Goal: Task Accomplishment & Management: Manage account settings

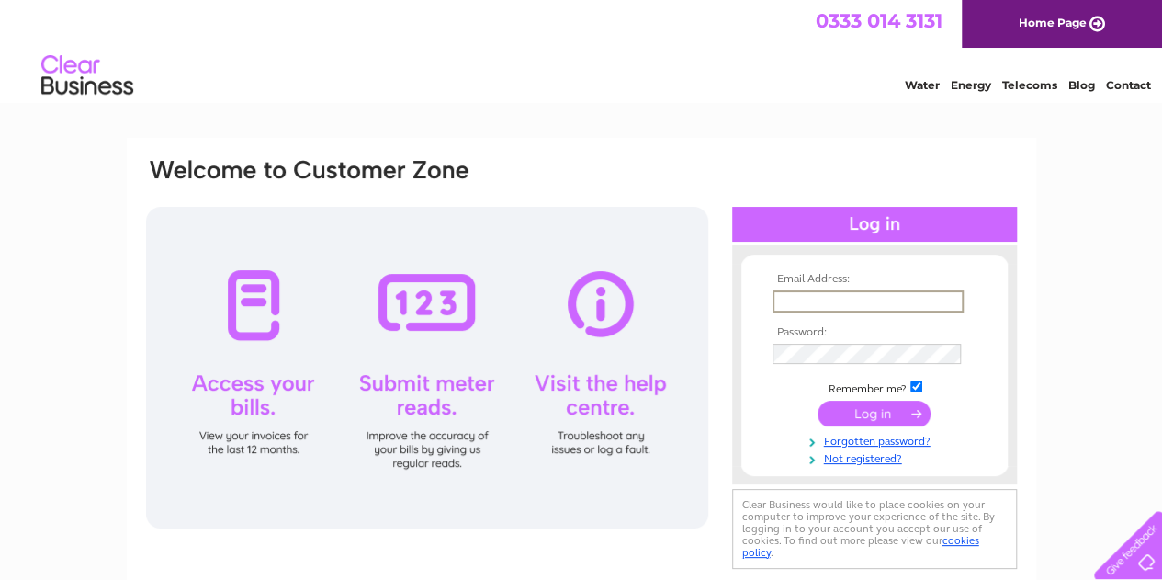
click at [571, 293] on input "text" at bounding box center [868, 301] width 191 height 22
type input "accounts@enviroteamservices.co.uk"
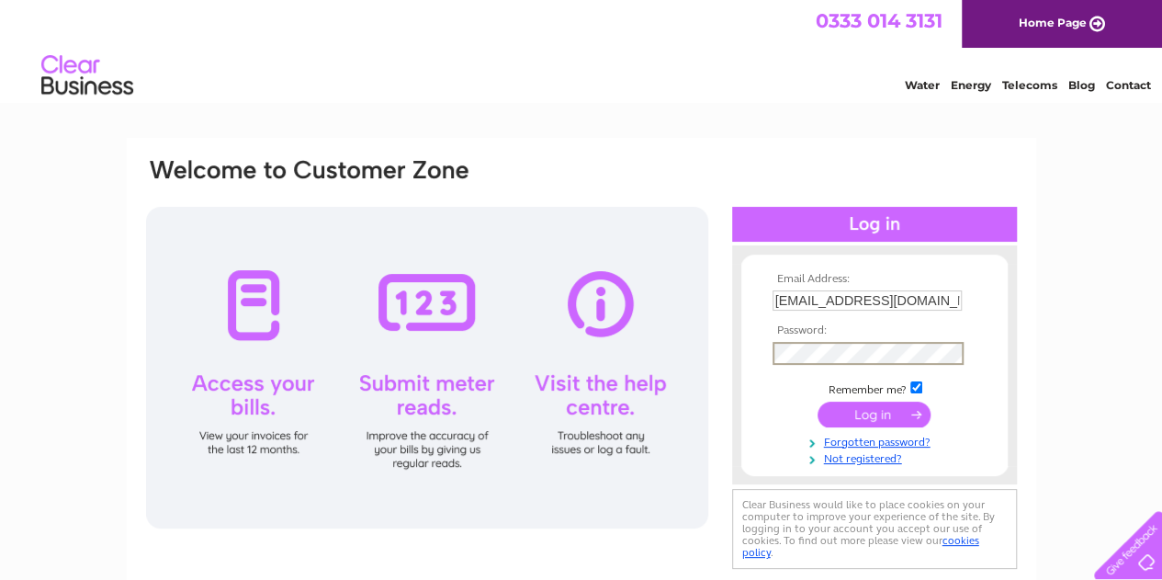
click at [571, 402] on input "submit" at bounding box center [874, 415] width 113 height 26
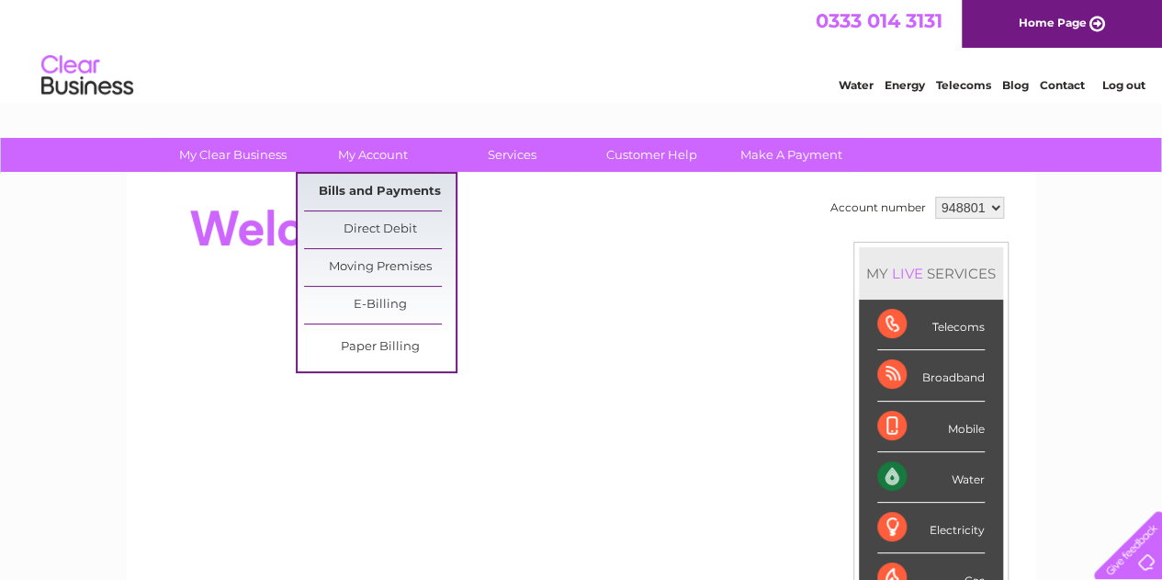
click at [365, 188] on link "Bills and Payments" at bounding box center [380, 192] width 152 height 37
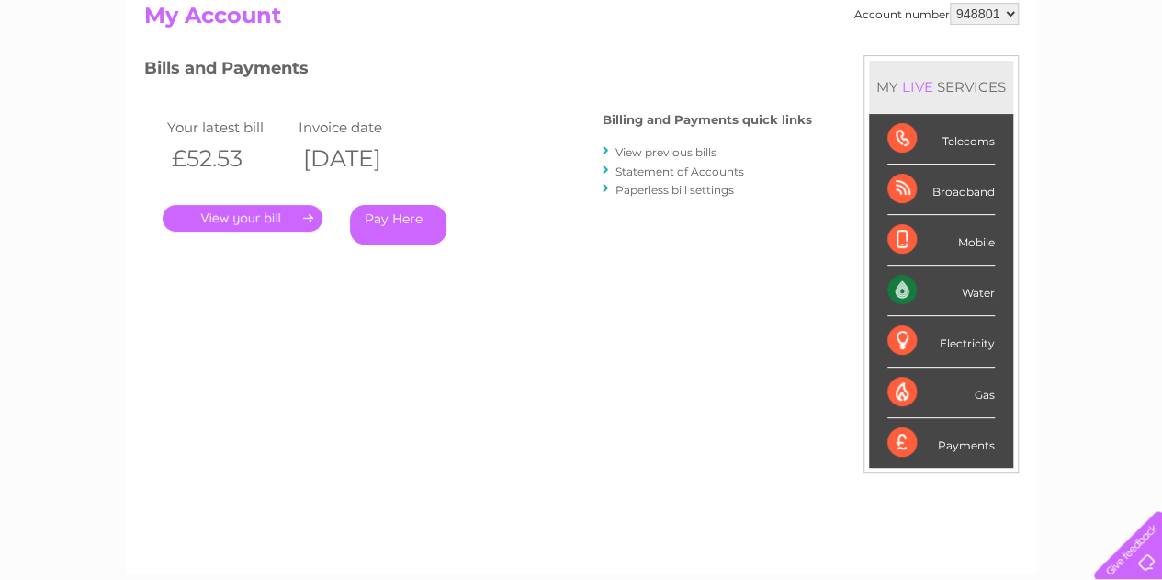
scroll to position [220, 0]
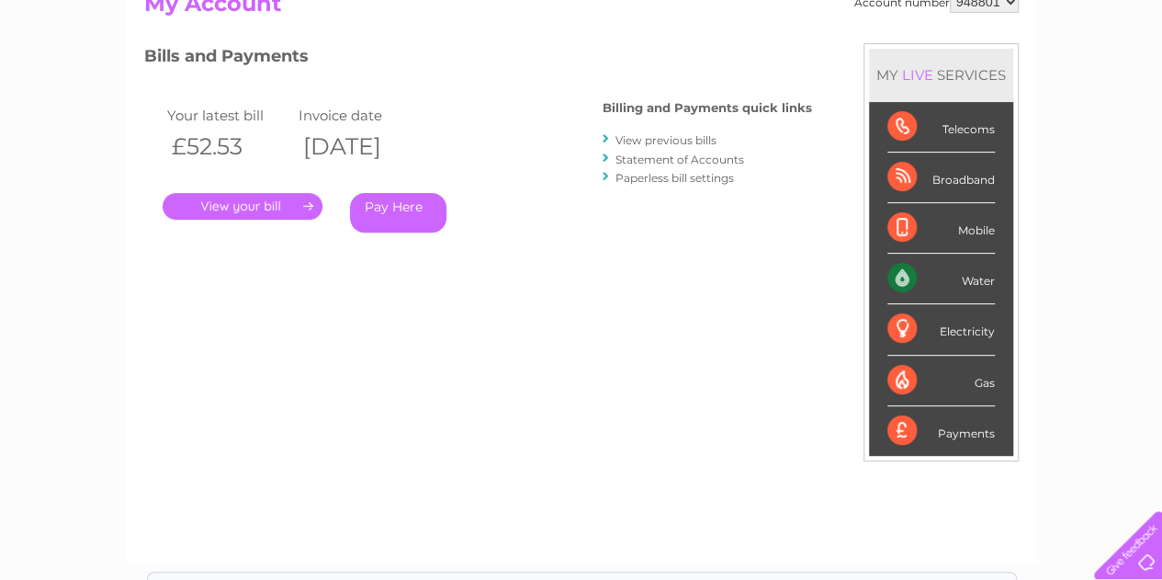
click at [268, 214] on link "." at bounding box center [243, 206] width 160 height 27
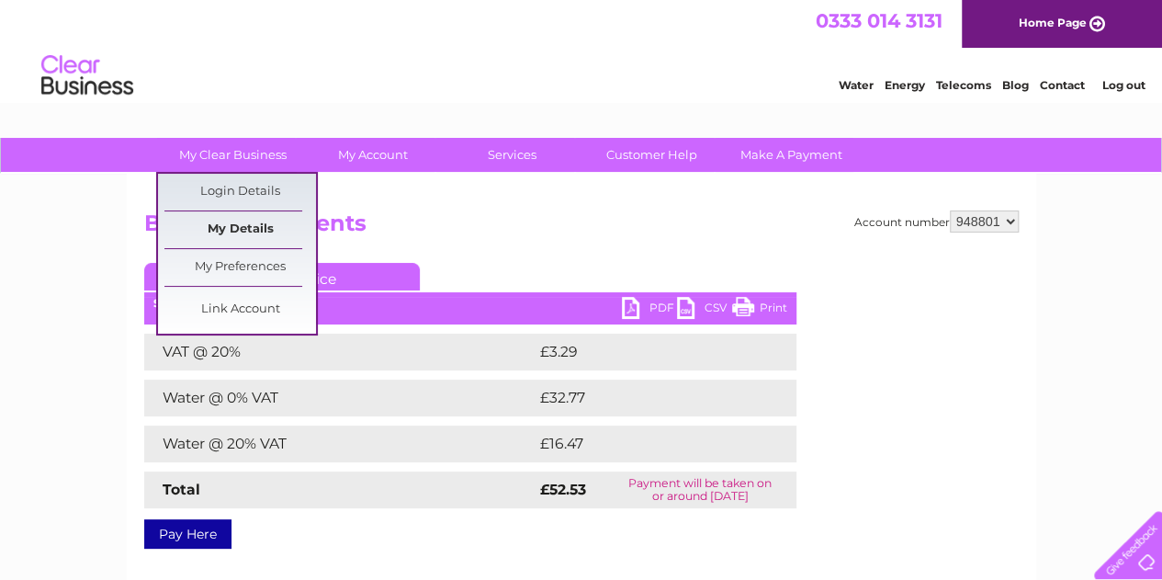
click at [237, 223] on link "My Details" at bounding box center [240, 229] width 152 height 37
